Goal: Task Accomplishment & Management: Complete application form

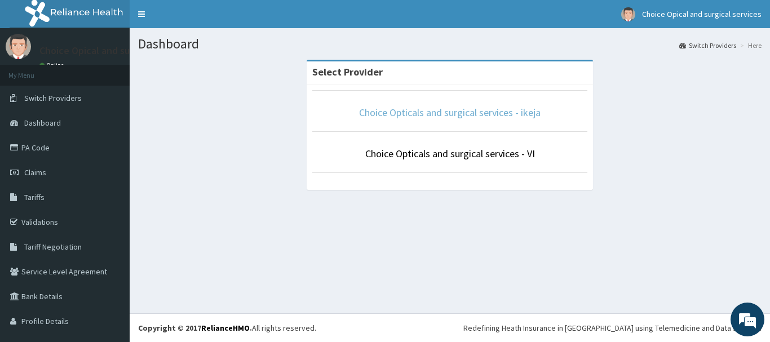
click at [513, 111] on link "Choice Opticals and surgical services - ikeja" at bounding box center [450, 112] width 182 height 13
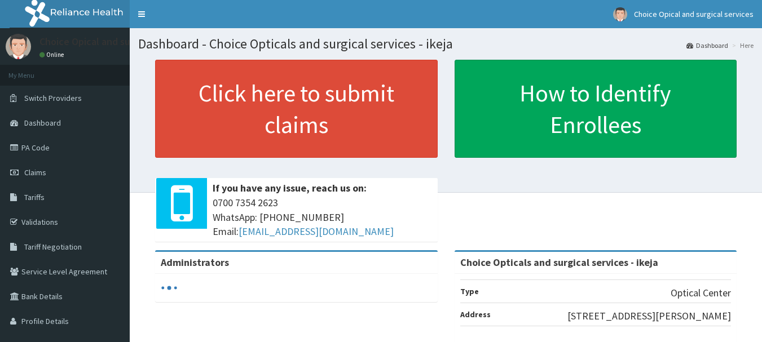
click at [35, 147] on link "PA Code" at bounding box center [65, 147] width 130 height 25
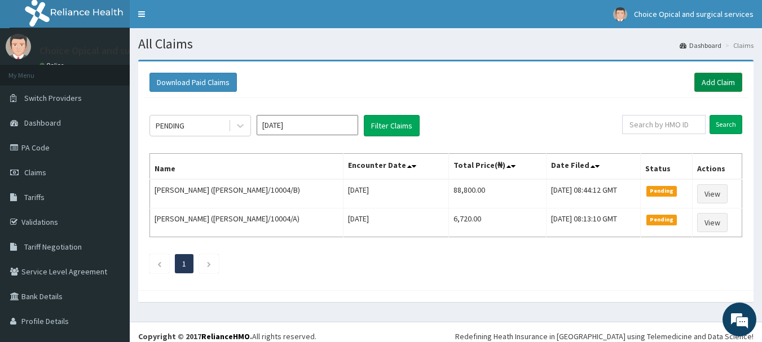
click at [726, 86] on link "Add Claim" at bounding box center [718, 82] width 48 height 19
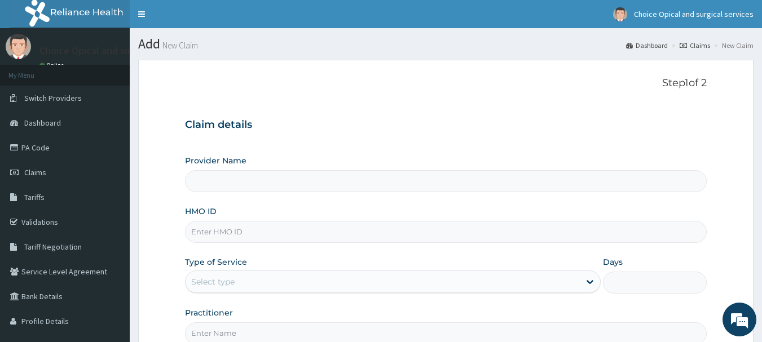
type input "Choice Opticals and surgical services - ikeja"
click at [274, 236] on input "HMO ID" at bounding box center [446, 232] width 522 height 22
paste input "PLN/10030/A"
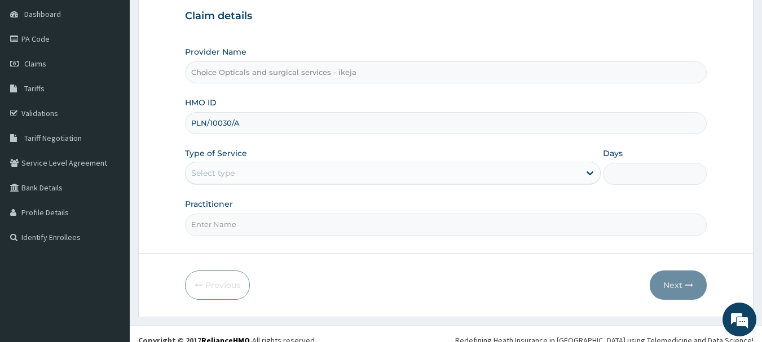
scroll to position [113, 0]
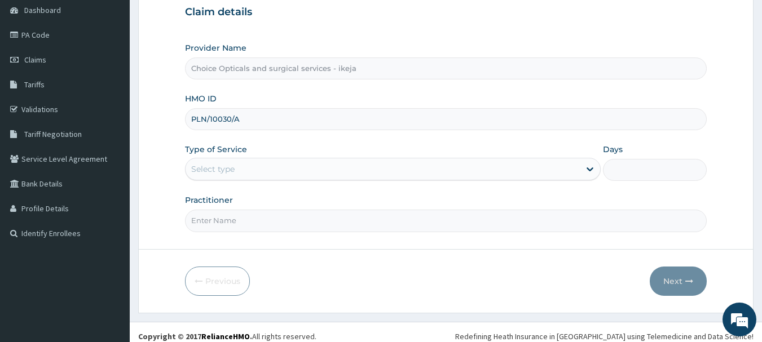
type input "PLN/10030/A"
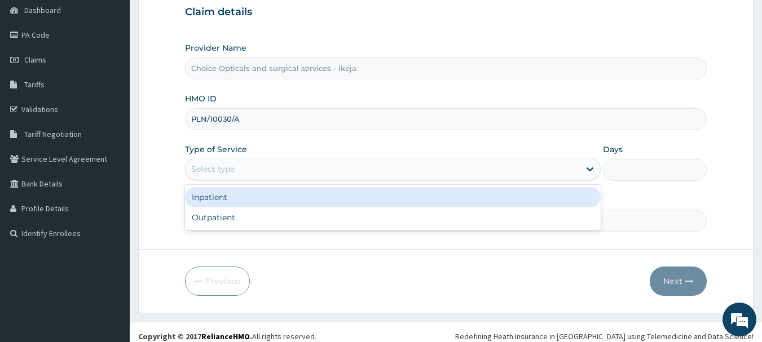
click at [280, 171] on div "Select type" at bounding box center [382, 169] width 394 height 18
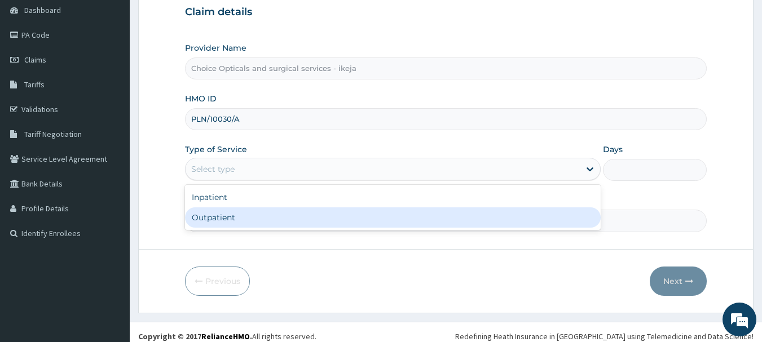
click at [244, 223] on div "Outpatient" at bounding box center [392, 217] width 415 height 20
type input "1"
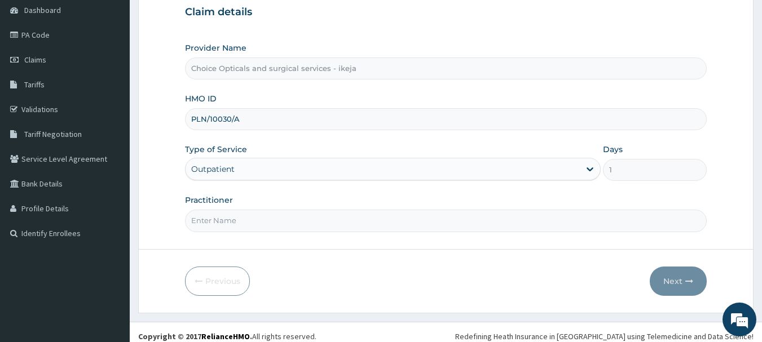
click at [366, 220] on input "Practitioner" at bounding box center [446, 221] width 522 height 22
type input "DR [PERSON_NAME]"
click at [677, 276] on button "Next" at bounding box center [677, 281] width 57 height 29
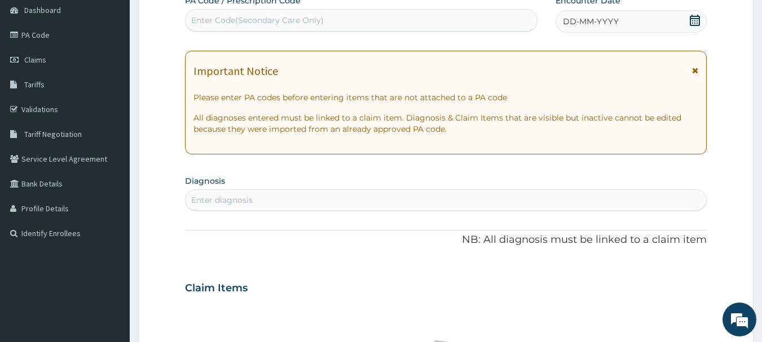
click at [361, 19] on div "Enter Code(Secondary Care Only)" at bounding box center [361, 20] width 352 height 18
click at [297, 17] on div "Enter Code(Secondary Care Only)" at bounding box center [257, 20] width 132 height 11
paste input "PA/D304DA"
type input "PA/D304DA"
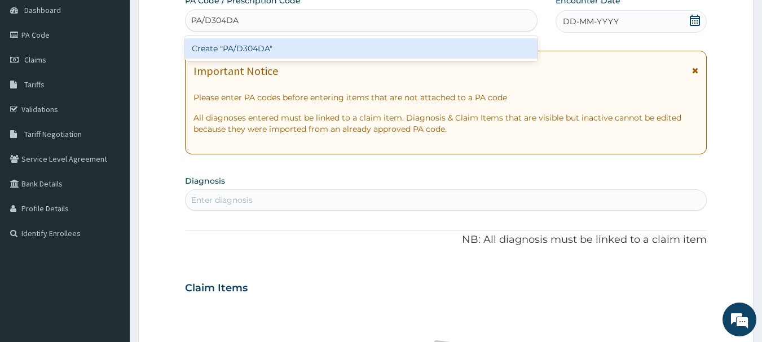
click at [300, 53] on div "Create "PA/D304DA"" at bounding box center [361, 48] width 353 height 20
